Goal: Information Seeking & Learning: Learn about a topic

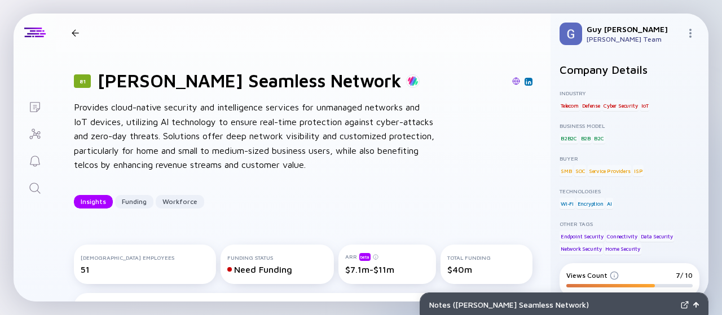
click at [73, 37] on div "81 [PERSON_NAME] Network Insights Funding Workforce" at bounding box center [221, 32] width 308 height 15
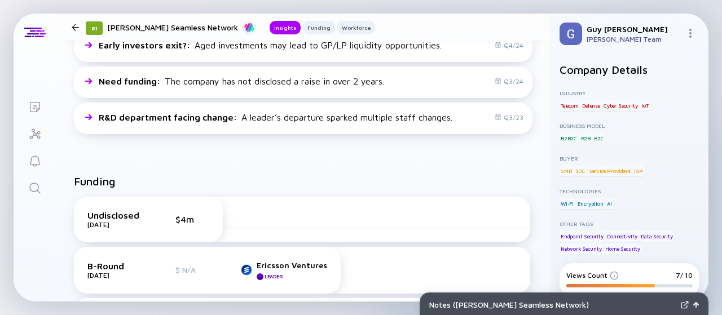
scroll to position [79, 0]
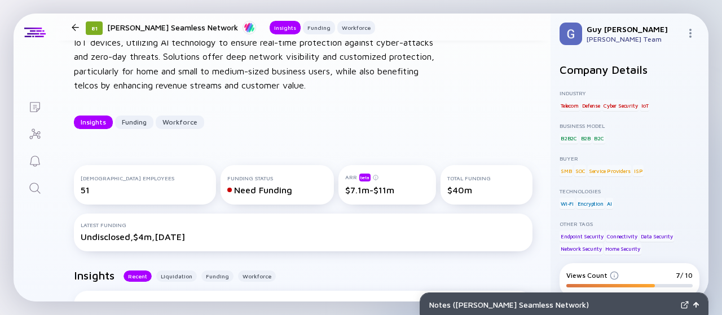
click at [74, 27] on div at bounding box center [75, 27] width 7 height 7
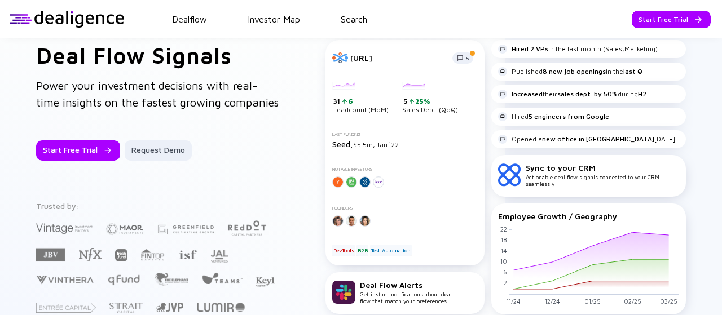
click at [360, 13] on header "Dealflow Investor Map Search Start Free Trial Dealflow Investor Map Start Free …" at bounding box center [361, 19] width 722 height 38
click at [358, 20] on link "Search" at bounding box center [354, 19] width 26 height 10
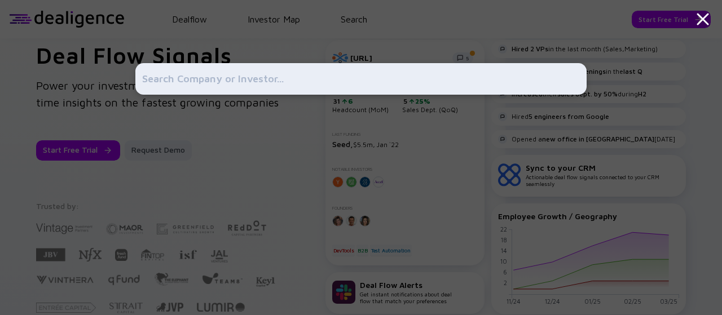
click at [342, 77] on input "text" at bounding box center [361, 79] width 438 height 20
type input "ד"
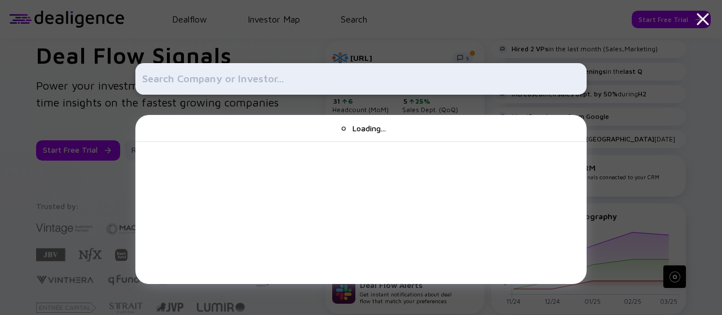
type input "ד"
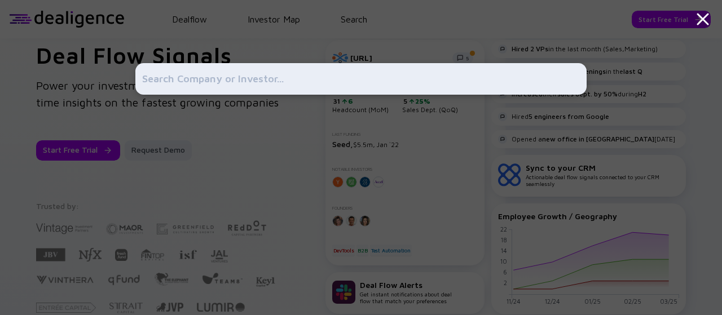
type input "s"
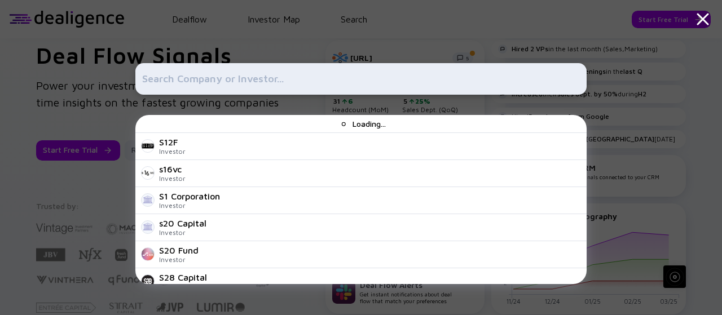
type input "d"
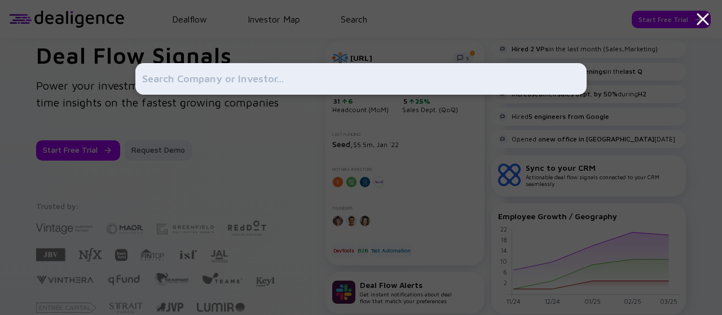
type input "d"
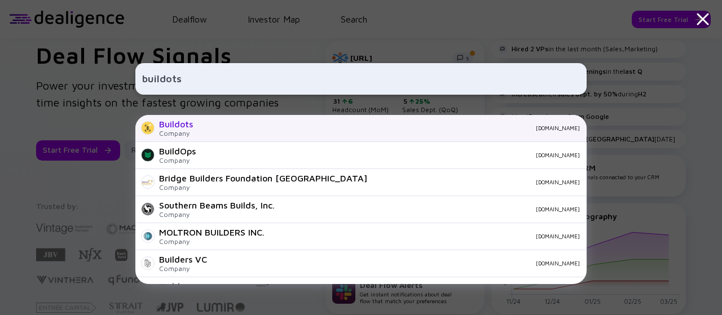
type input "buildots"
click at [271, 129] on div "[DOMAIN_NAME]" at bounding box center [391, 128] width 378 height 7
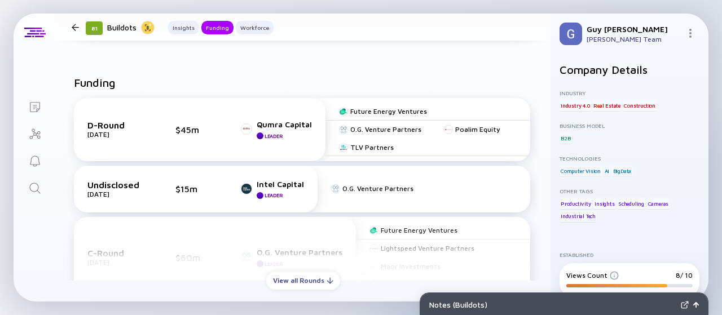
scroll to position [492, 0]
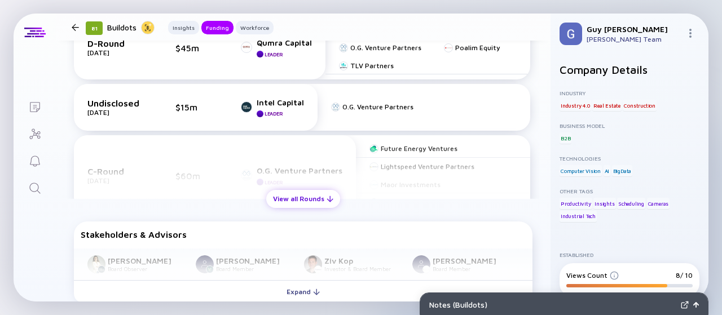
click at [294, 197] on div "View all Rounds" at bounding box center [303, 198] width 74 height 17
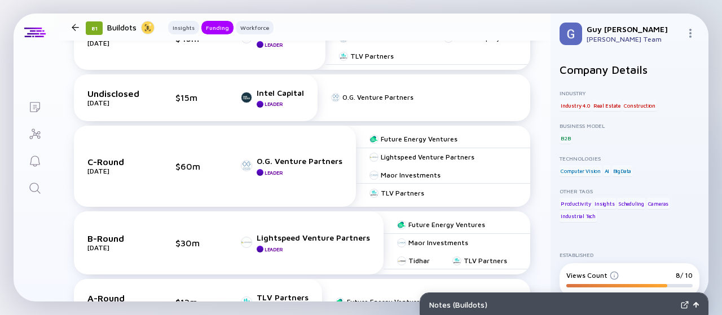
scroll to position [506, 0]
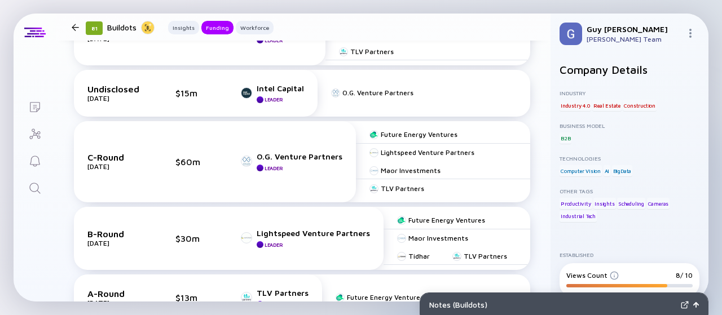
click at [76, 28] on div at bounding box center [75, 27] width 7 height 7
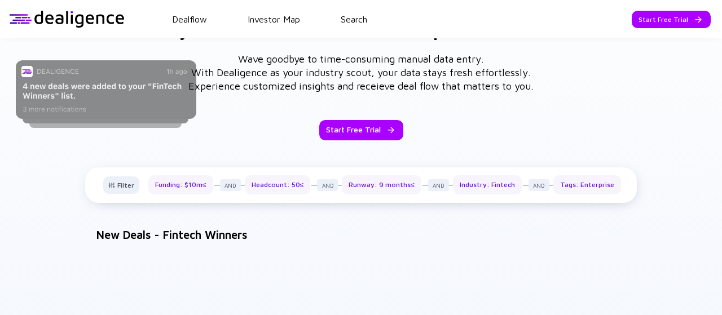
scroll to position [366, 0]
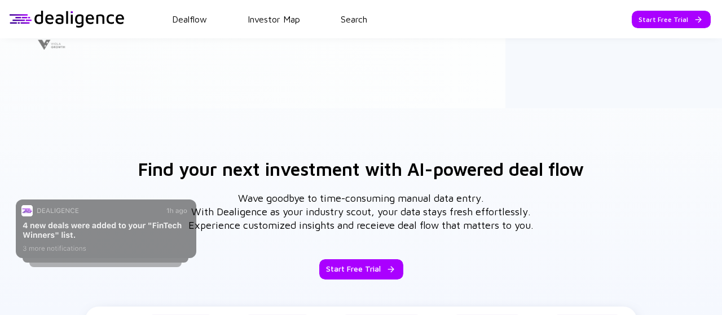
click at [366, 28] on header "Dealflow Investor Map Search Start Free Trial Dealflow Investor Map Start Free …" at bounding box center [361, 19] width 722 height 38
click at [357, 23] on link "Search" at bounding box center [354, 19] width 26 height 10
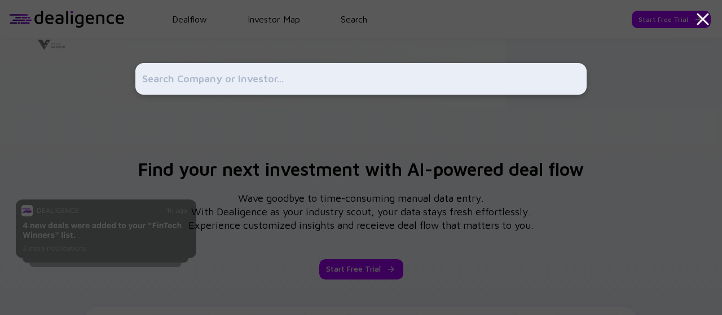
click at [309, 82] on input "text" at bounding box center [361, 79] width 438 height 20
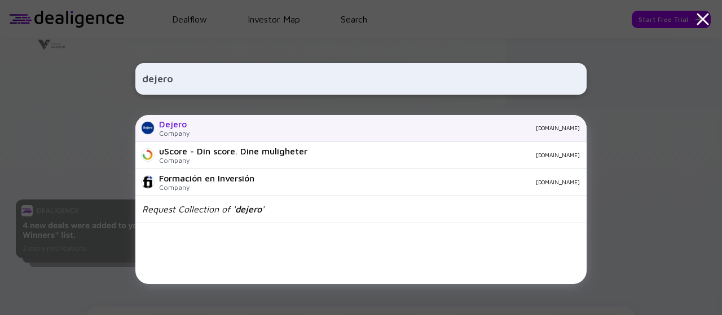
type input "dejero"
click at [301, 131] on div "Dejero Company [DOMAIN_NAME]" at bounding box center [360, 128] width 451 height 27
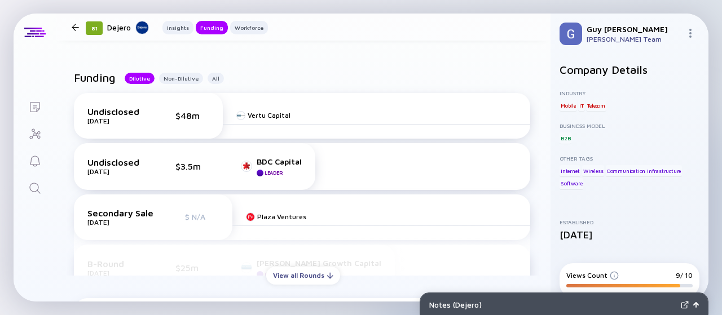
scroll to position [479, 0]
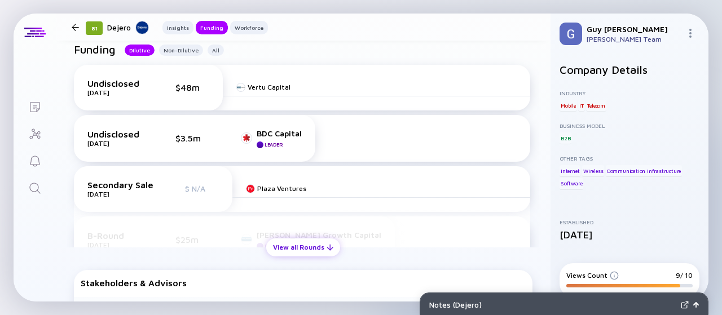
click at [299, 248] on div "View all Rounds" at bounding box center [303, 246] width 74 height 17
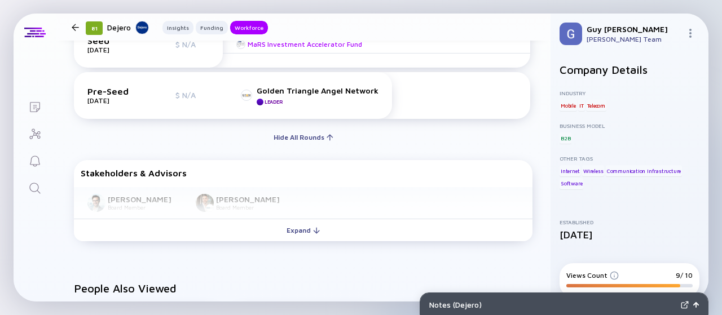
scroll to position [947, 0]
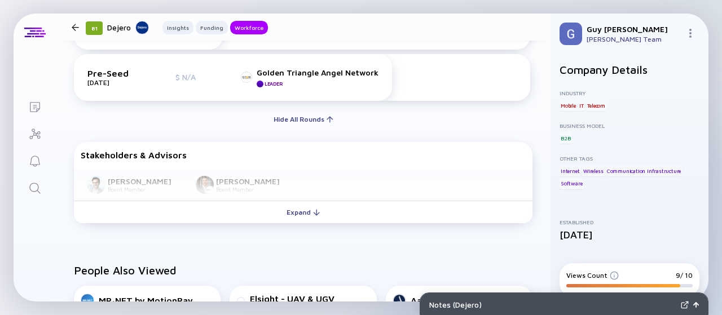
click at [301, 215] on div "Expand" at bounding box center [303, 212] width 47 height 17
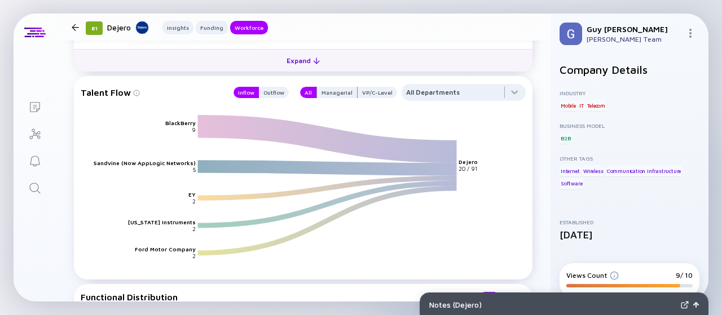
scroll to position [1753, 0]
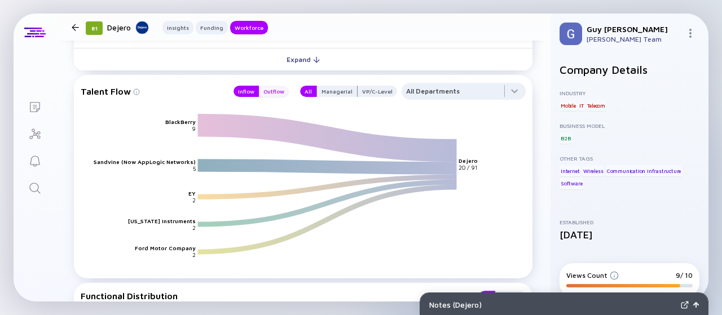
click at [279, 89] on div "Outflow" at bounding box center [274, 91] width 30 height 11
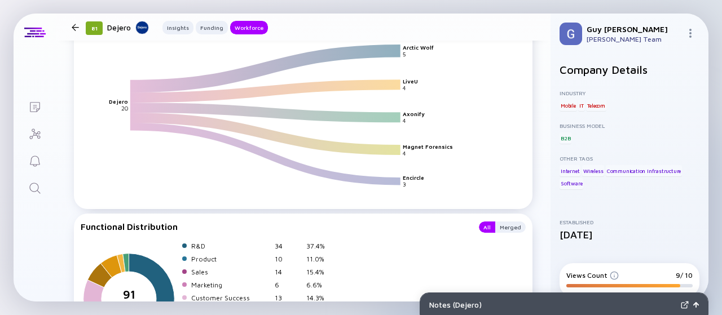
scroll to position [1825, 0]
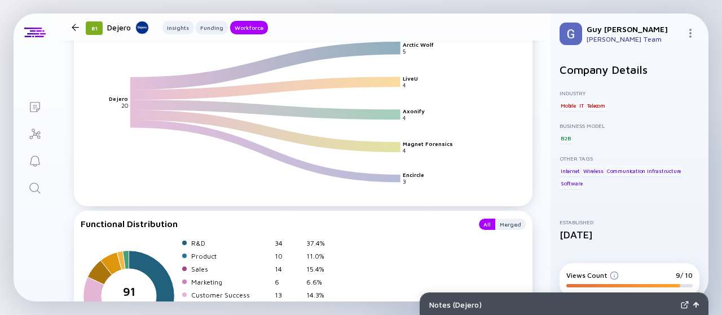
click at [425, 211] on div "Functional Distribution All Merged 91 sepeartor Employees R&D 34 37.4% Product …" at bounding box center [303, 288] width 458 height 154
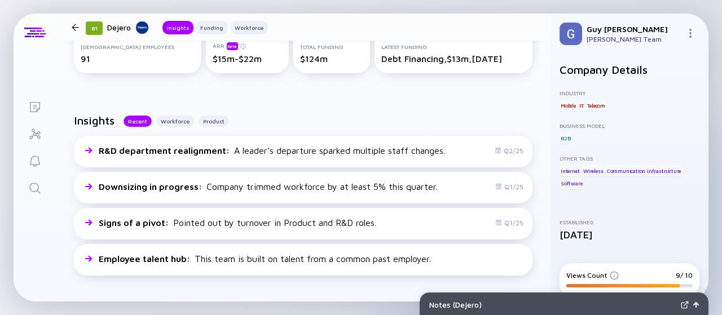
scroll to position [0, 0]
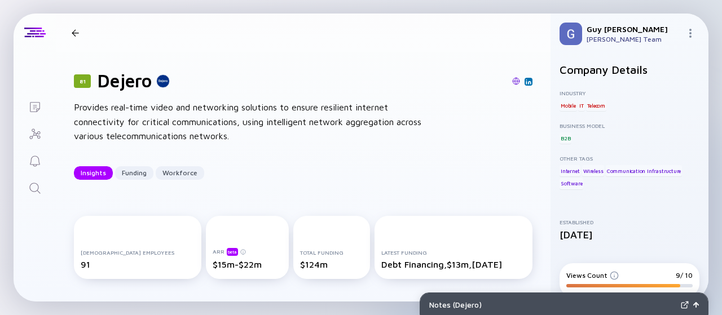
click at [81, 36] on div at bounding box center [75, 32] width 16 height 7
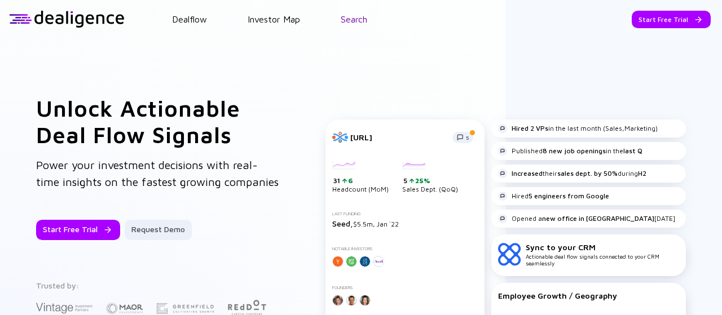
click at [361, 21] on link "Search" at bounding box center [354, 19] width 26 height 10
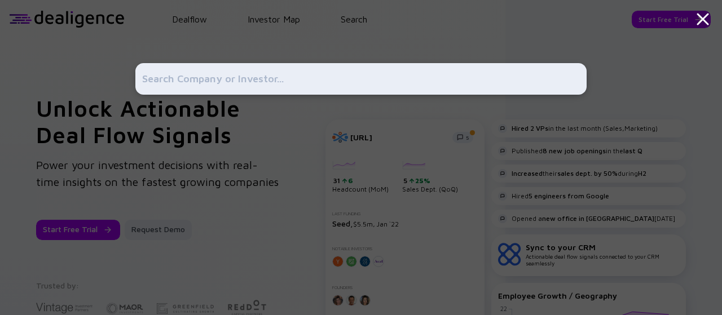
click at [316, 83] on input "text" at bounding box center [361, 79] width 438 height 20
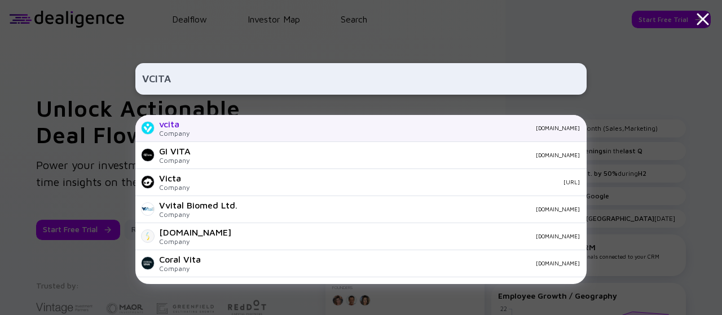
type input "VCITA"
click at [255, 130] on div "[DOMAIN_NAME]" at bounding box center [388, 128] width 381 height 7
